Goal: Transaction & Acquisition: Purchase product/service

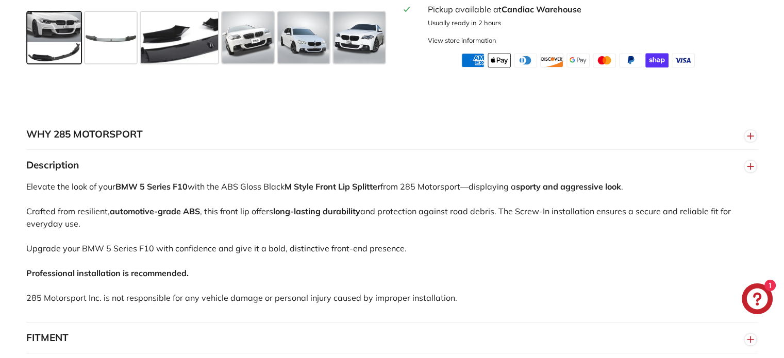
scroll to position [531, 0]
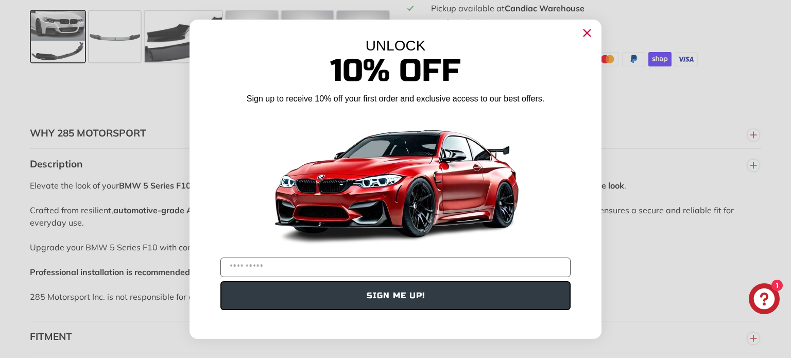
click at [588, 35] on circle "Close dialog" at bounding box center [587, 32] width 15 height 15
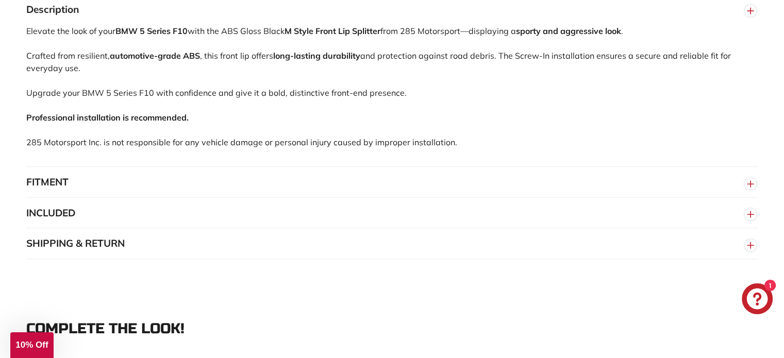
scroll to position [704, 0]
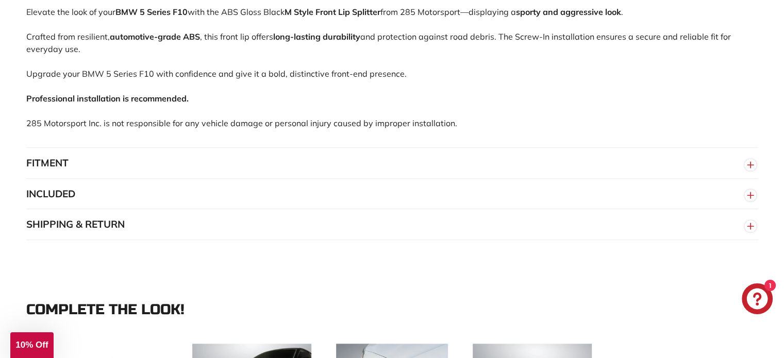
click at [750, 171] on circle "button" at bounding box center [749, 164] width 11 height 11
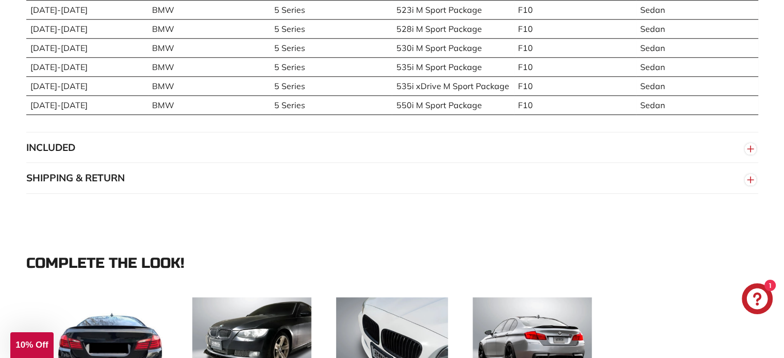
scroll to position [922, 0]
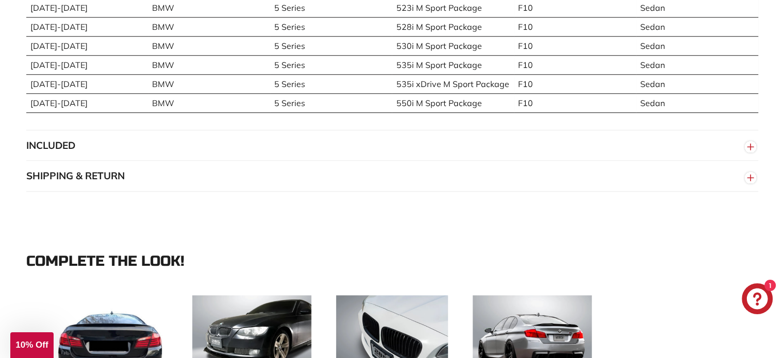
click at [744, 153] on circle "button" at bounding box center [749, 146] width 11 height 11
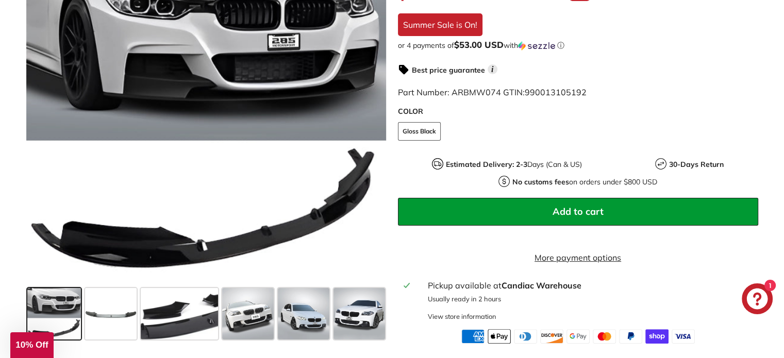
scroll to position [0, 0]
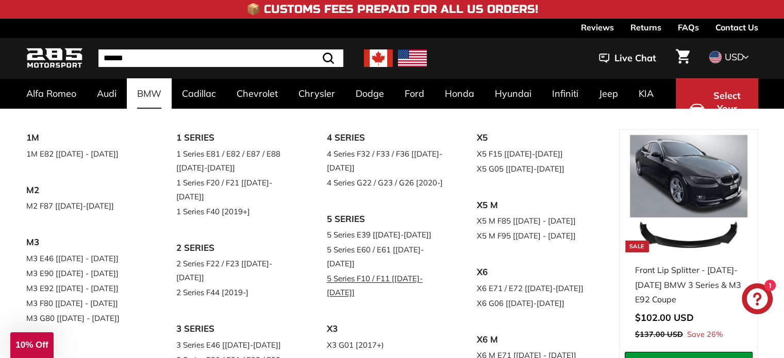
click at [355, 271] on link "5 Series F10 / F11 [[DATE]-[DATE]]" at bounding box center [388, 285] width 122 height 29
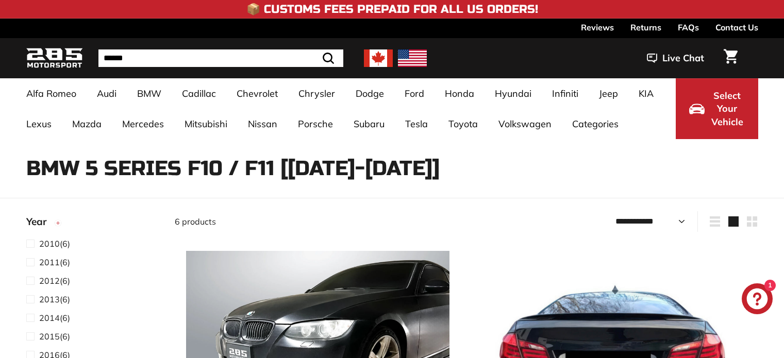
select select "**********"
